Goal: Browse casually

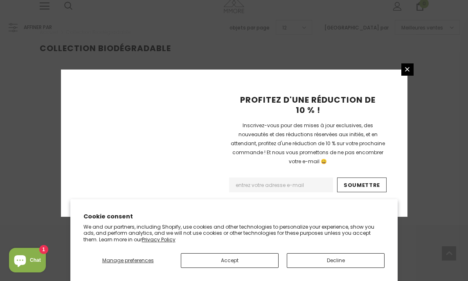
scroll to position [196, 0]
